Goal: Task Accomplishment & Management: Use online tool/utility

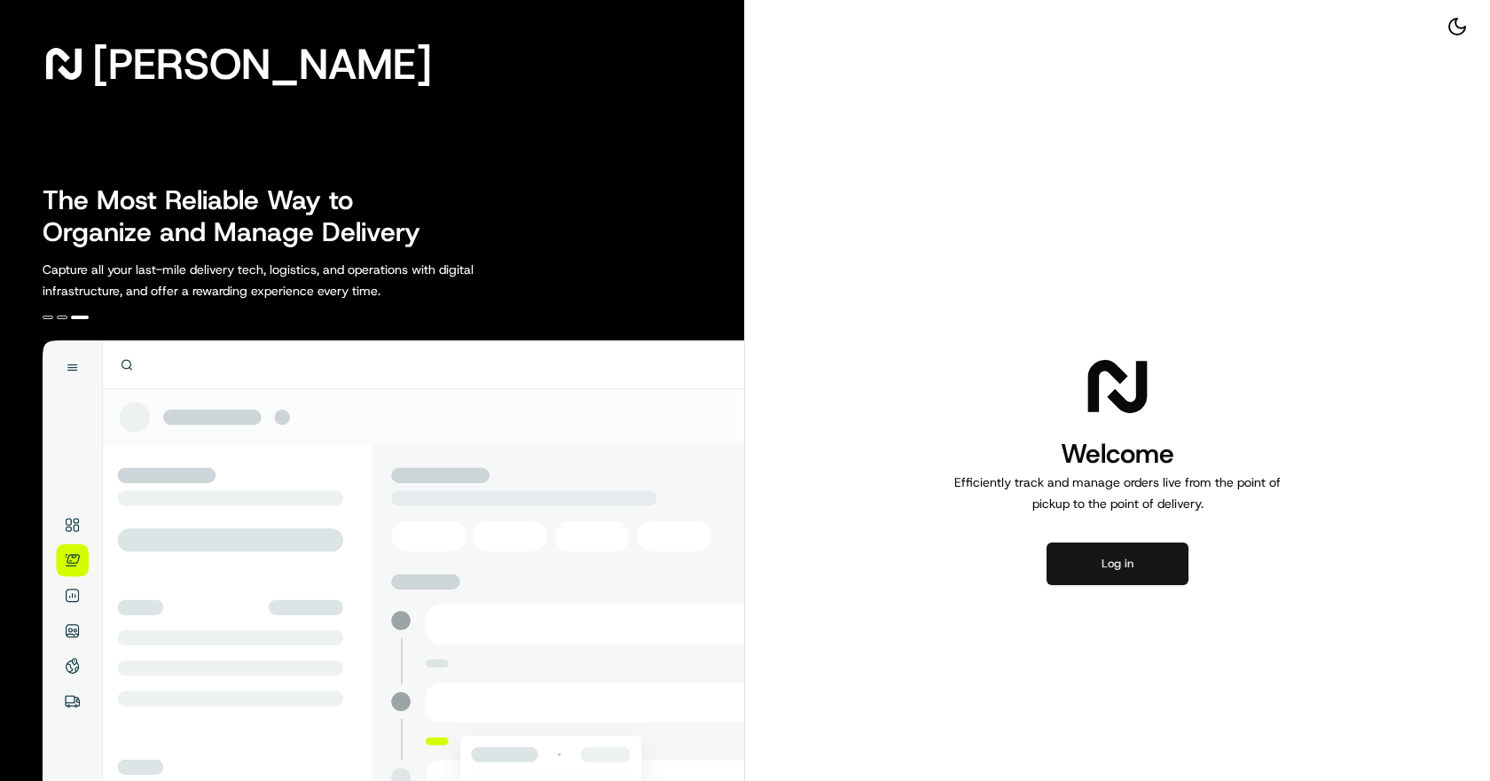
click at [1115, 560] on button "Log in" at bounding box center [1117, 564] width 142 height 43
click at [1120, 562] on button "Log in" at bounding box center [1117, 564] width 142 height 43
